Goal: Navigation & Orientation: Understand site structure

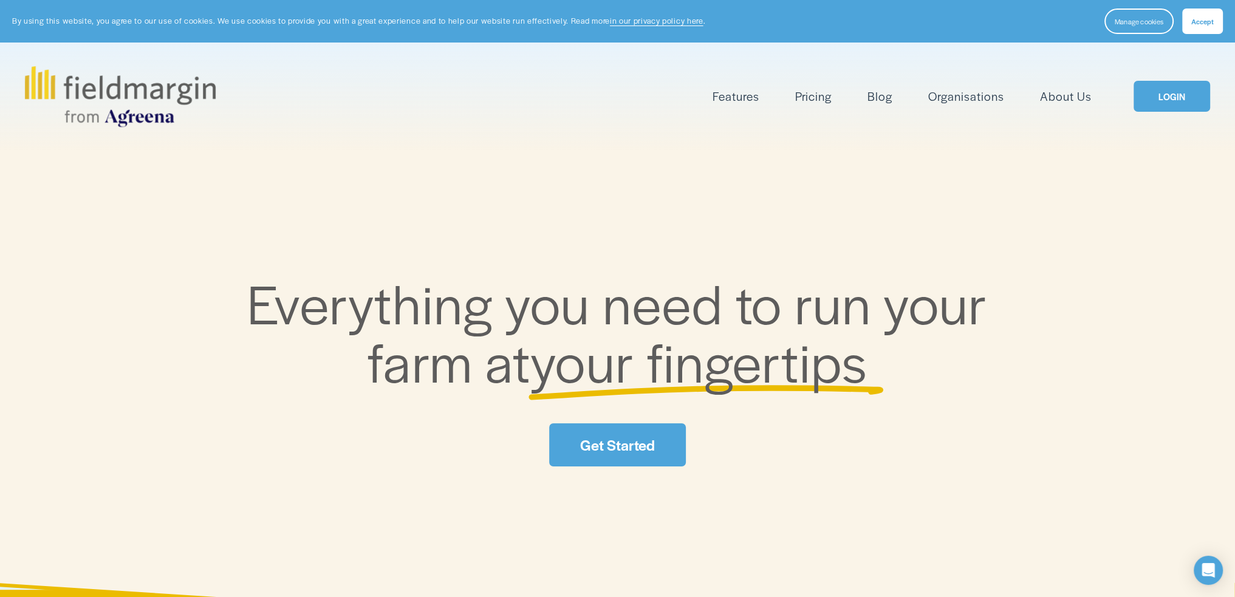
click at [0, 0] on span "Mapping" at bounding box center [0, 0] width 0 height 0
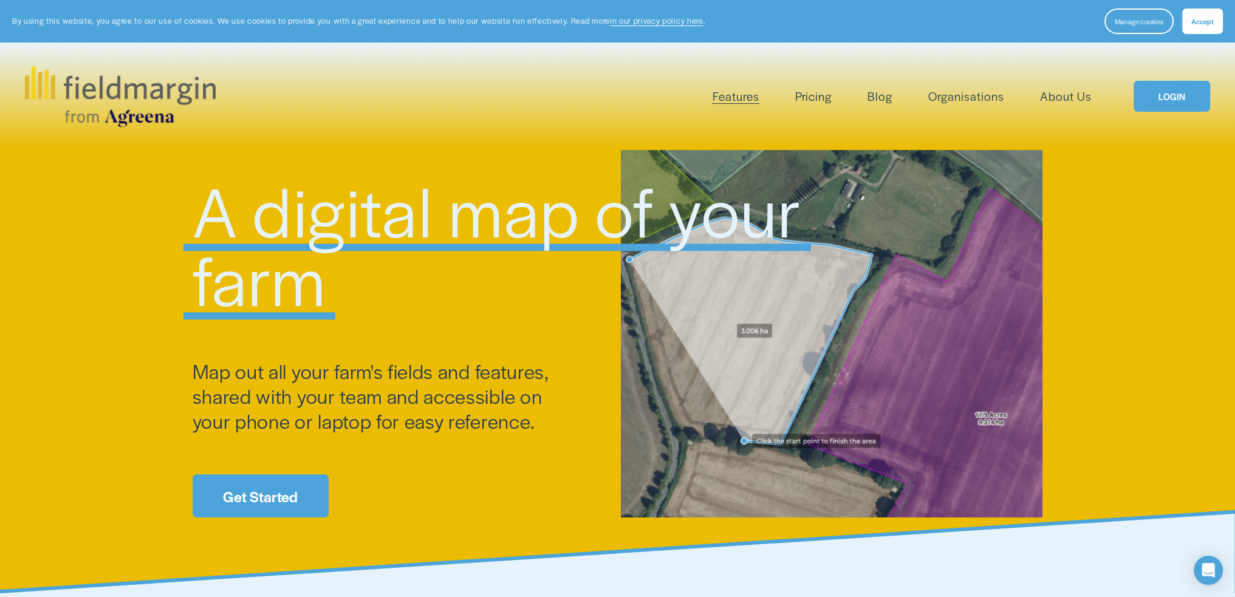
click at [0, 0] on span "Plan Work" at bounding box center [0, 0] width 0 height 0
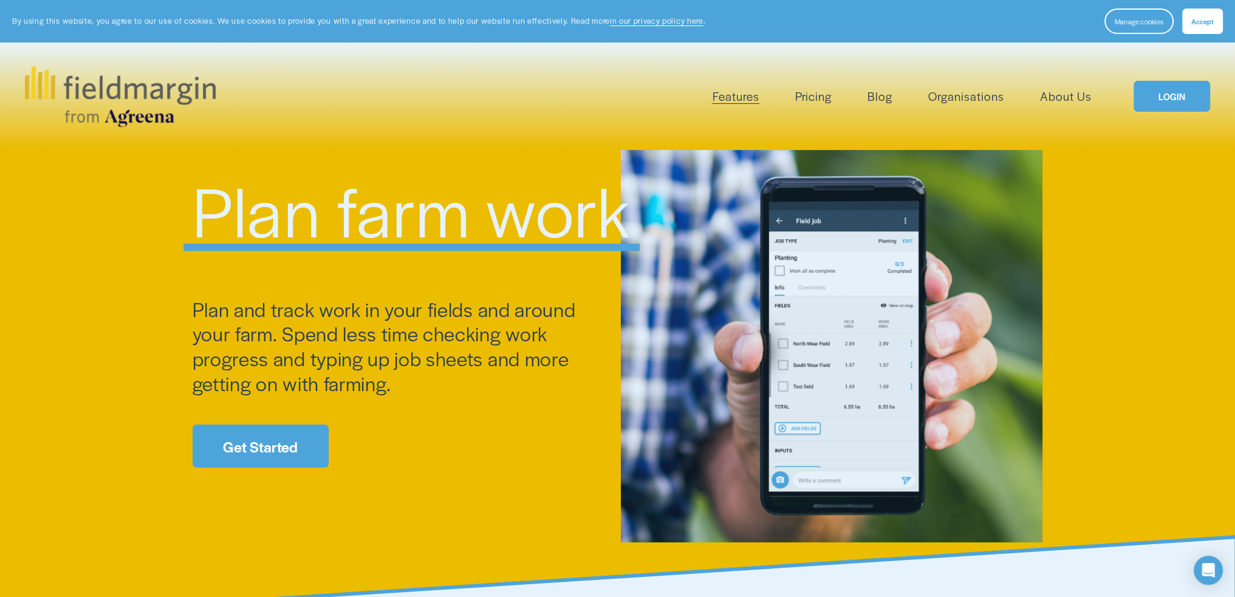
click at [0, 0] on span "Livestock" at bounding box center [0, 0] width 0 height 0
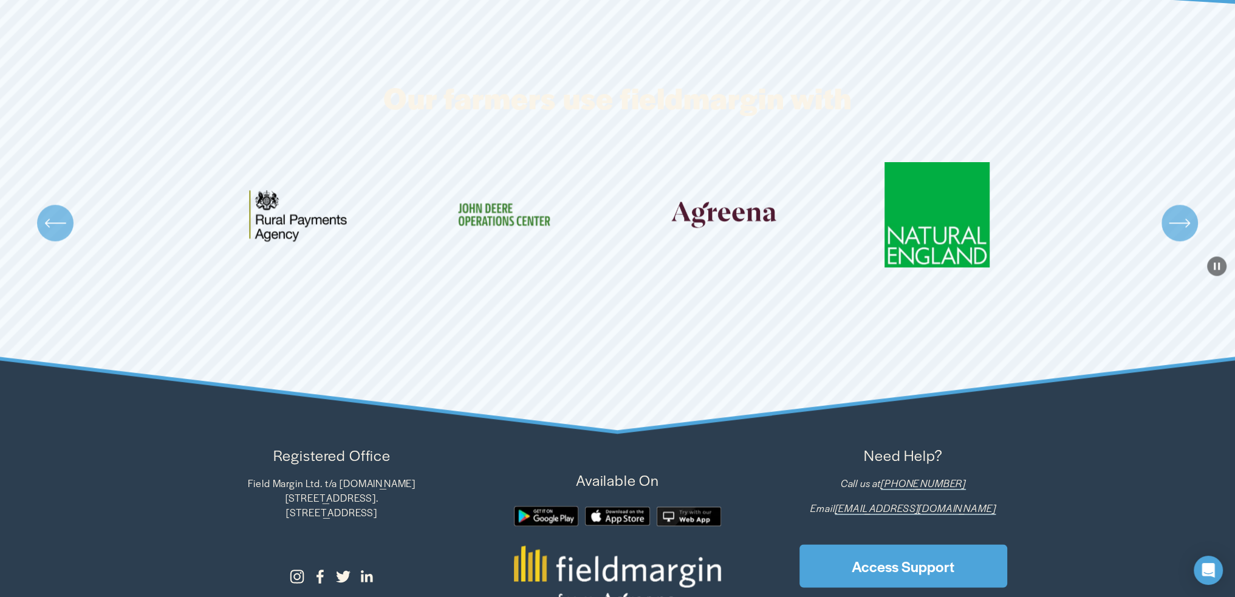
scroll to position [2194, 0]
